Goal: Task Accomplishment & Management: Manage account settings

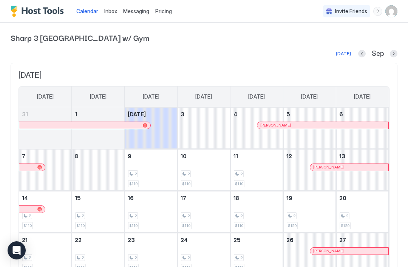
click at [349, 13] on span "Invite Friends" at bounding box center [351, 11] width 32 height 7
click at [376, 11] on div "menu" at bounding box center [377, 11] width 9 height 9
click at [332, 35] on span "Running Status" at bounding box center [316, 35] width 37 height 7
click at [165, 11] on span "Pricing" at bounding box center [163, 11] width 17 height 7
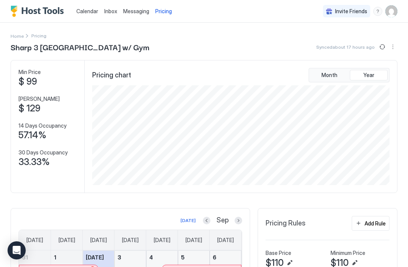
click at [126, 14] on span "Messaging" at bounding box center [136, 11] width 26 height 6
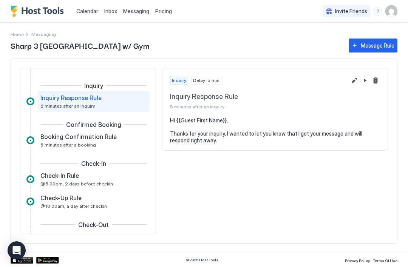
click at [374, 192] on div "Inquiry Delay: 5 min Inquiry Response Rule 5 minutes after an inquiry Hi {{Gues…" at bounding box center [275, 151] width 226 height 166
click at [52, 144] on span "5 minutes after a booking" at bounding box center [68, 145] width 56 height 6
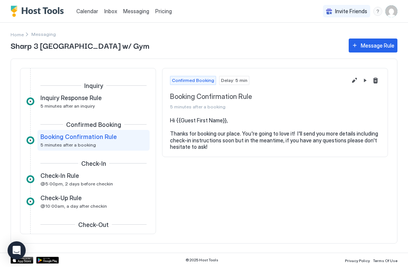
click at [44, 181] on span "@5:00pm, 2 days before checkin" at bounding box center [76, 184] width 73 height 6
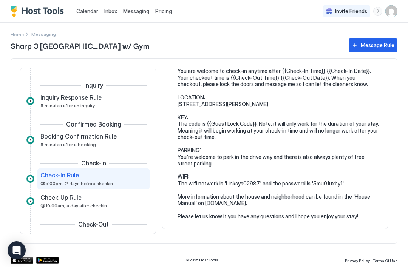
scroll to position [66, 0]
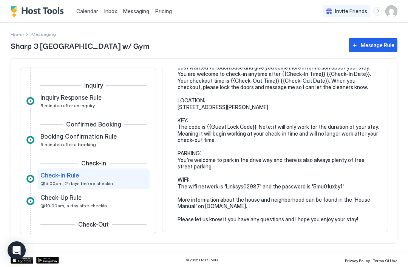
click at [65, 204] on span "@10:00am, a day after checkin" at bounding box center [73, 206] width 66 height 6
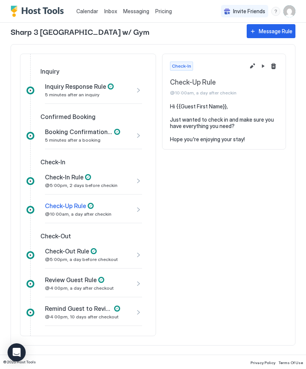
click at [134, 267] on div "Remind Guest to Review Rule @4:00pm, 10 days after checkout" at bounding box center [93, 312] width 97 height 27
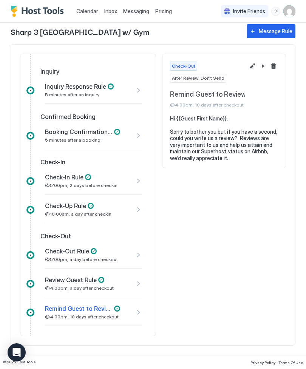
click at [205, 81] on span "After Review: Don't Send" at bounding box center [198, 78] width 52 height 7
click at [69, 267] on div "Remind Guest to Review Rule @4:00pm, 10 days after checkout" at bounding box center [82, 312] width 75 height 15
click at [29, 267] on div at bounding box center [30, 313] width 8 height 8
click at [136, 267] on div "Remind Guest to Review Rule @4:00pm, 10 days after checkout" at bounding box center [93, 312] width 97 height 27
click at [264, 66] on button "Pause Message Rule" at bounding box center [262, 66] width 9 height 9
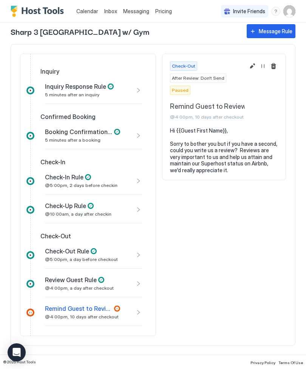
click at [264, 68] on button "Resume Message Rule" at bounding box center [262, 66] width 9 height 9
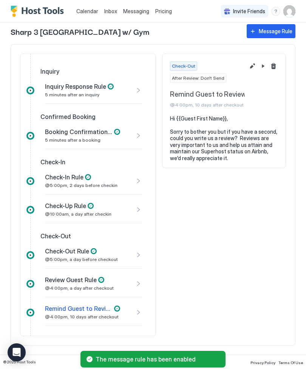
click at [252, 69] on button "Edit message rule" at bounding box center [252, 66] width 9 height 9
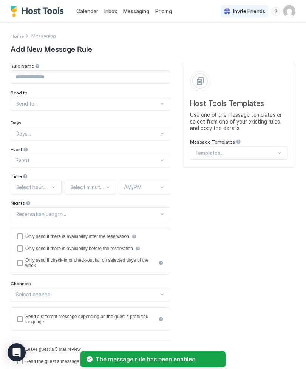
type input "**********"
type textarea "**********"
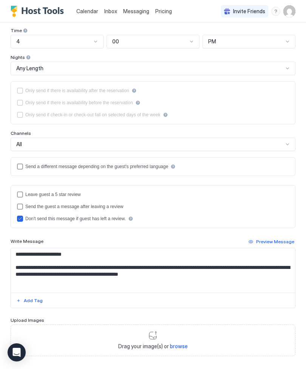
scroll to position [146, 0]
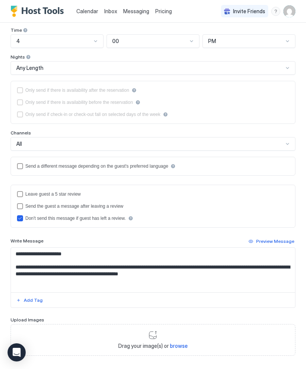
click at [21, 220] on icon "disableMessageAfterReview" at bounding box center [20, 218] width 5 height 5
click at [19, 220] on div "disableMessageAfterReview" at bounding box center [20, 218] width 6 height 6
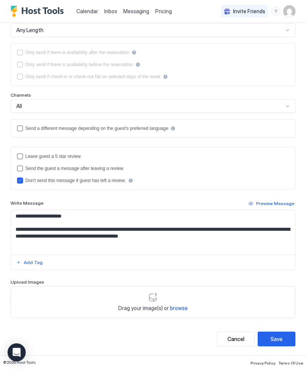
scroll to position [184, 0]
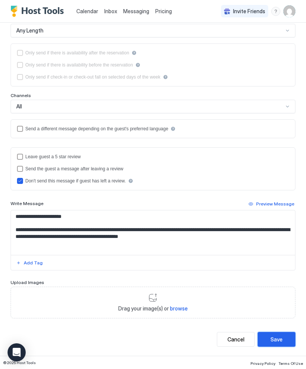
click at [278, 267] on div "Save" at bounding box center [276, 339] width 12 height 8
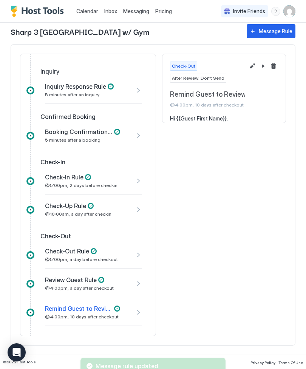
scroll to position [35, 0]
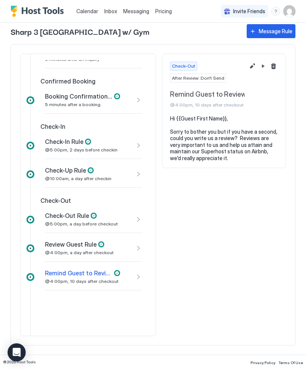
click at [34, 251] on div at bounding box center [30, 248] width 8 height 8
click at [63, 245] on span "Review Guest Rule" at bounding box center [71, 245] width 52 height 8
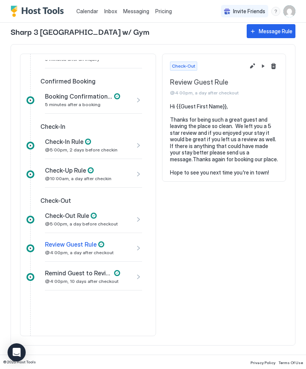
click at [31, 249] on div at bounding box center [30, 248] width 8 height 8
click at [140, 248] on div "Review Guest Rule @4:00pm, a day after checkout" at bounding box center [93, 248] width 97 height 27
click at [262, 68] on button "Pause Message Rule" at bounding box center [262, 66] width 9 height 9
click at [251, 69] on button "Edit message rule" at bounding box center [252, 66] width 9 height 9
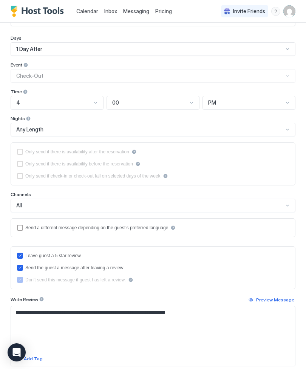
scroll to position [85, 0]
click at [21, 267] on div "disableMessageAfterReview" at bounding box center [20, 279] width 6 height 6
click at [21, 267] on icon "sendMessageAfterLeavingReview" at bounding box center [20, 267] width 3 height 2
click at [20, 267] on div "disableMessageAfterReview" at bounding box center [20, 279] width 6 height 6
click at [21, 267] on div "disableMessageAfterReview" at bounding box center [20, 279] width 6 height 6
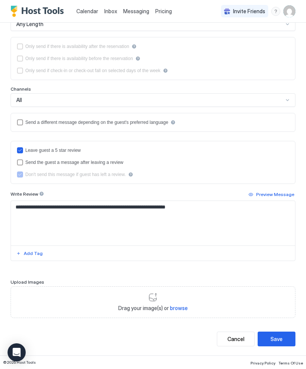
scroll to position [190, 0]
click at [275, 267] on div "Save" at bounding box center [276, 339] width 12 height 8
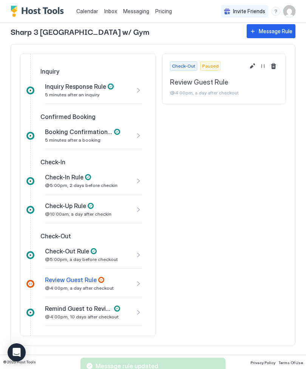
scroll to position [35, 0]
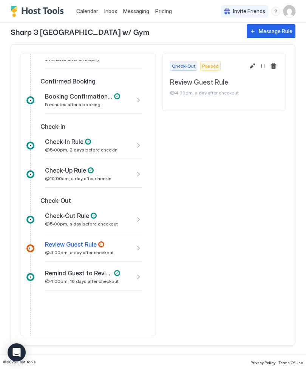
click at [252, 67] on button "Edit message rule" at bounding box center [252, 66] width 9 height 9
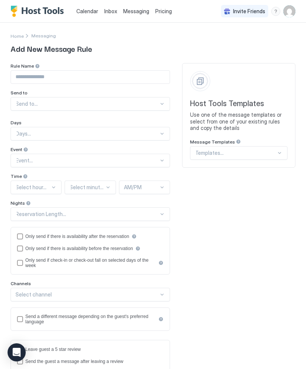
type input "**********"
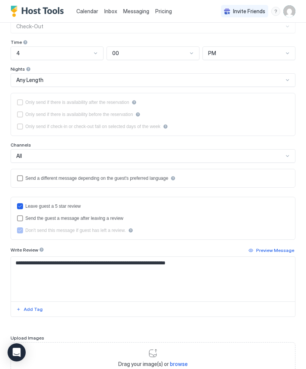
scroll to position [129, 0]
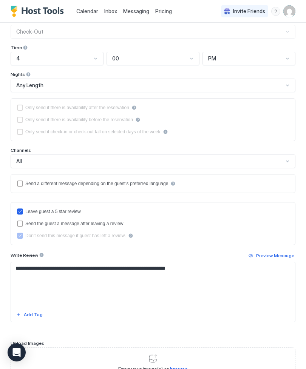
click at [19, 235] on icon "disableMessageAfterReview" at bounding box center [20, 235] width 5 height 5
click at [21, 238] on div "disableMessageAfterReview" at bounding box center [20, 236] width 6 height 6
click at [67, 238] on div "Don't send this message if guest has left a review." at bounding box center [75, 235] width 100 height 5
click at [18, 214] on div "reviewEnabled" at bounding box center [20, 211] width 6 height 6
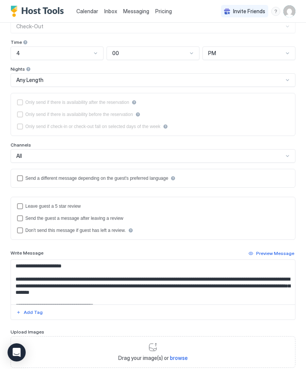
scroll to position [133, 0]
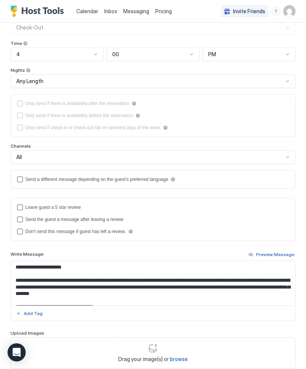
click at [21, 234] on div "disableMessageAfterReview" at bounding box center [20, 231] width 6 height 6
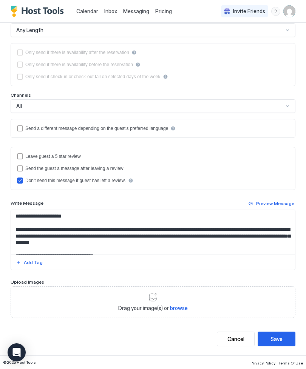
scroll to position [184, 0]
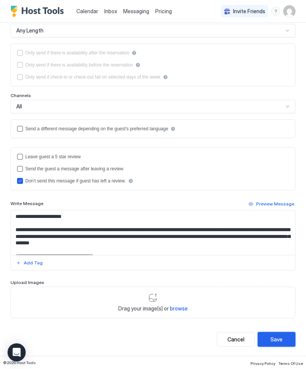
click at [276, 267] on div "Save" at bounding box center [276, 339] width 12 height 8
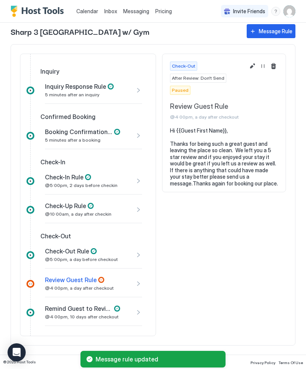
scroll to position [35, 0]
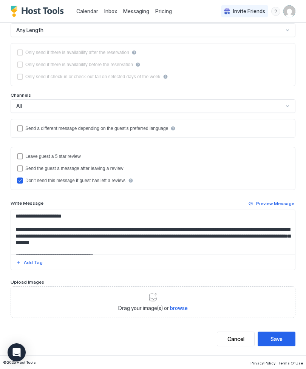
scroll to position [184, 0]
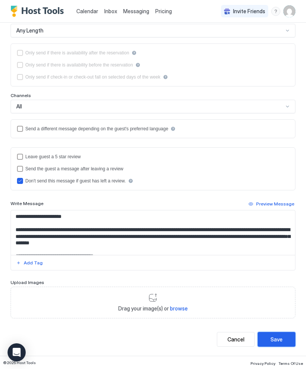
click at [278, 267] on div "Save" at bounding box center [276, 339] width 12 height 8
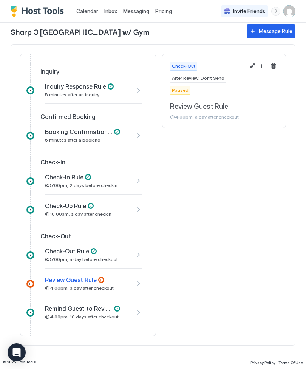
scroll to position [35, 0]
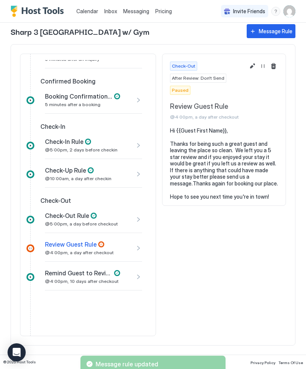
click at [262, 68] on button "Resume Message Rule" at bounding box center [262, 66] width 9 height 9
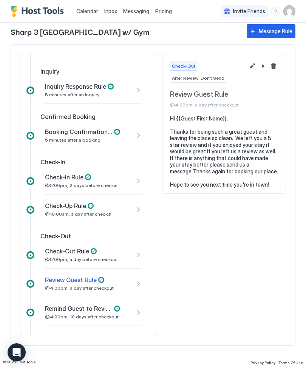
scroll to position [0, 0]
click at [20, 267] on icon "Open Intercom Messenger" at bounding box center [17, 352] width 8 height 9
click at [110, 14] on span "Inbox" at bounding box center [110, 11] width 13 height 6
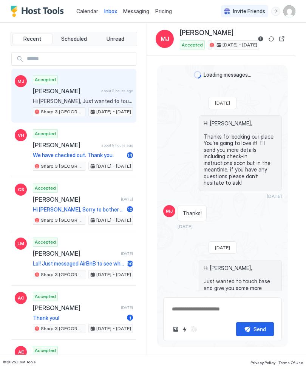
scroll to position [-10, 0]
type textarea "*"
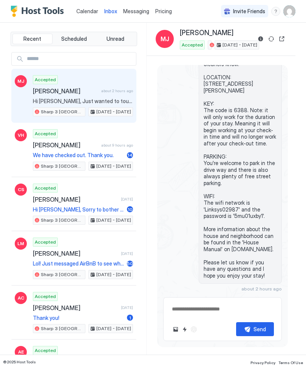
scroll to position [251, 0]
click at [291, 12] on img "User profile" at bounding box center [289, 11] width 12 height 12
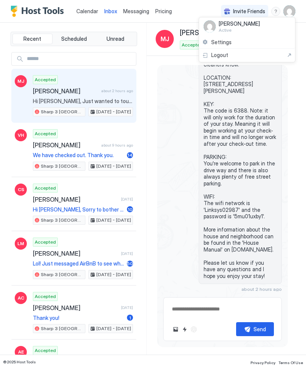
click at [221, 43] on span "Settings" at bounding box center [221, 42] width 20 height 7
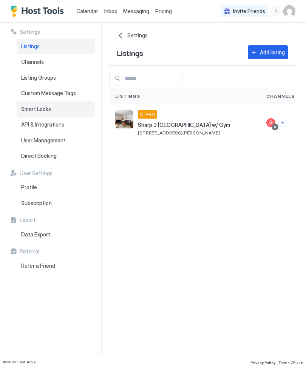
click at [27, 108] on span "Smart Locks" at bounding box center [36, 109] width 30 height 7
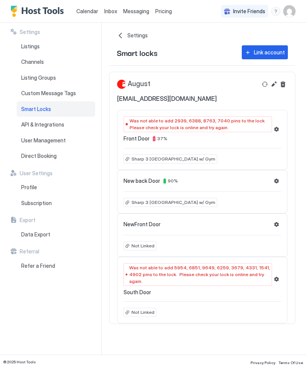
click at [276, 129] on button "Settings" at bounding box center [276, 129] width 9 height 9
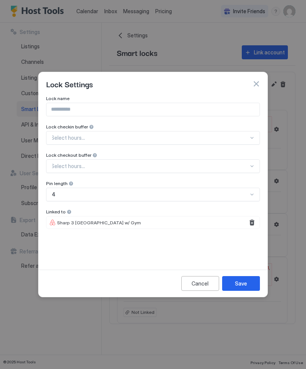
click at [253, 224] on button "Remove" at bounding box center [251, 222] width 9 height 9
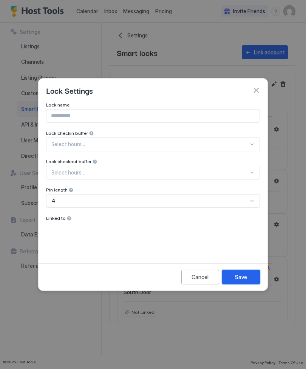
click at [240, 267] on div "Save" at bounding box center [241, 277] width 12 height 8
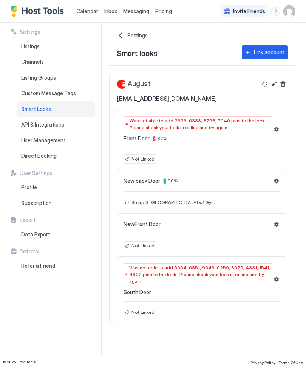
click at [278, 267] on button "Settings" at bounding box center [276, 279] width 9 height 9
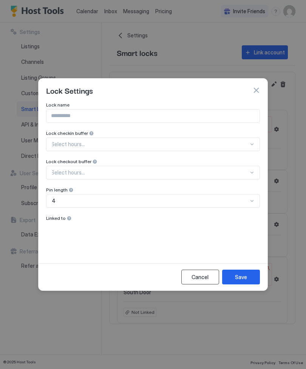
click at [193, 267] on div "Cancel" at bounding box center [199, 277] width 17 height 8
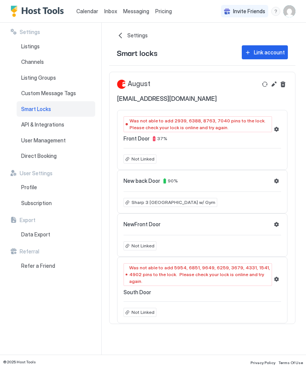
click at [275, 226] on button "Settings" at bounding box center [276, 224] width 9 height 9
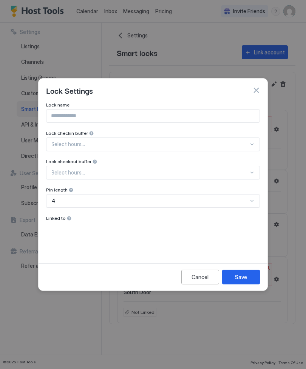
click at [199, 267] on div "Cancel" at bounding box center [199, 277] width 17 height 8
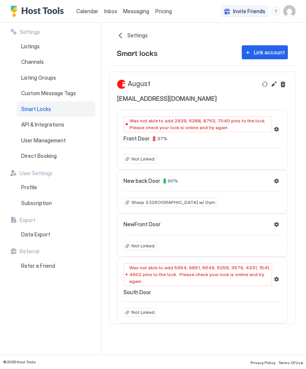
click at [274, 182] on button "Settings" at bounding box center [276, 180] width 9 height 9
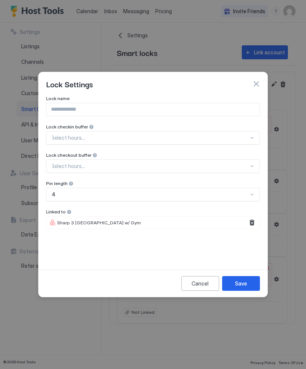
click at [256, 80] on button "button" at bounding box center [256, 84] width 8 height 8
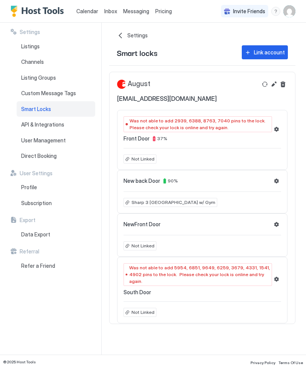
click at [142, 248] on span "Not Linked" at bounding box center [142, 245] width 23 height 7
click at [276, 224] on button "Settings" at bounding box center [276, 224] width 9 height 9
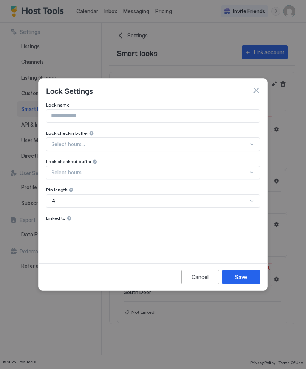
click at [89, 136] on div at bounding box center [91, 133] width 5 height 5
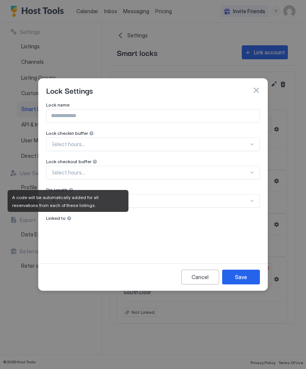
click at [207, 267] on div "Cancel" at bounding box center [199, 277] width 17 height 8
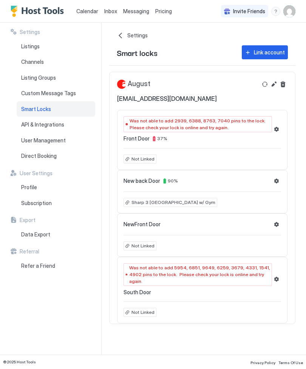
click at [144, 247] on span "Not Linked" at bounding box center [142, 245] width 23 height 7
click at [132, 248] on span "Not Linked" at bounding box center [142, 245] width 23 height 7
click at [133, 246] on span "Not Linked" at bounding box center [142, 245] width 23 height 7
click at [145, 227] on span "NewFront Door" at bounding box center [141, 224] width 37 height 7
click at [276, 222] on button "Settings" at bounding box center [276, 224] width 9 height 9
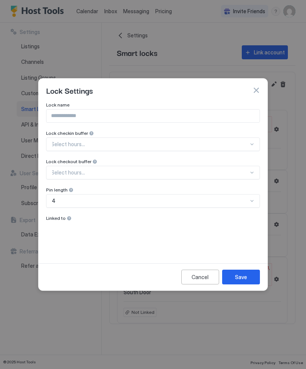
click at [64, 108] on span "Linked to" at bounding box center [57, 105] width 23 height 6
click at [63, 108] on span "Linked to" at bounding box center [57, 105] width 23 height 6
click at [51, 222] on div "Lock name Lock checkin buffer Select hours... Lock checkout buffer Select hours…" at bounding box center [153, 177] width 214 height 151
click at [196, 267] on div "Cancel" at bounding box center [199, 277] width 17 height 8
